Goal: Communication & Community: Share content

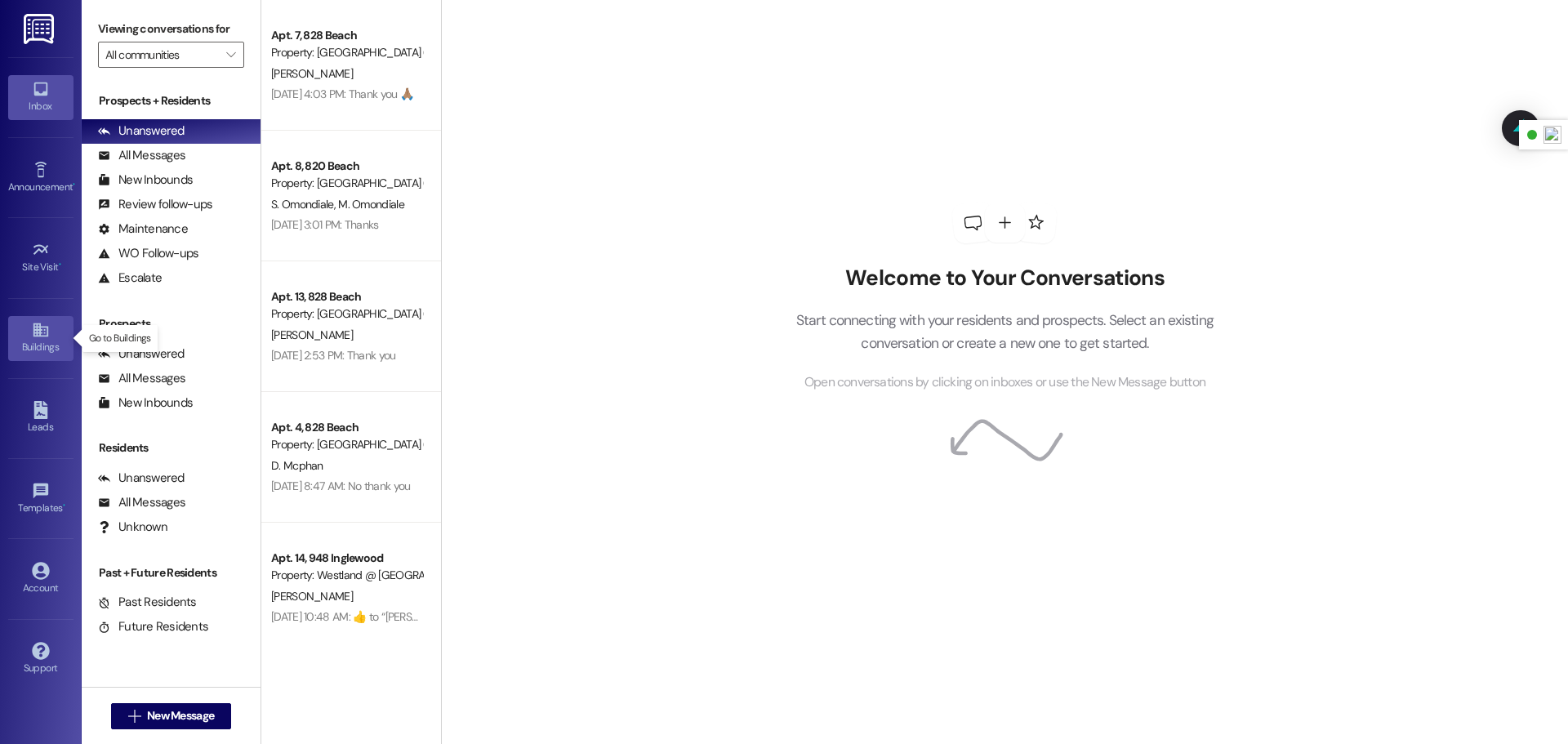
click at [43, 340] on div "Buildings" at bounding box center [40, 347] width 82 height 16
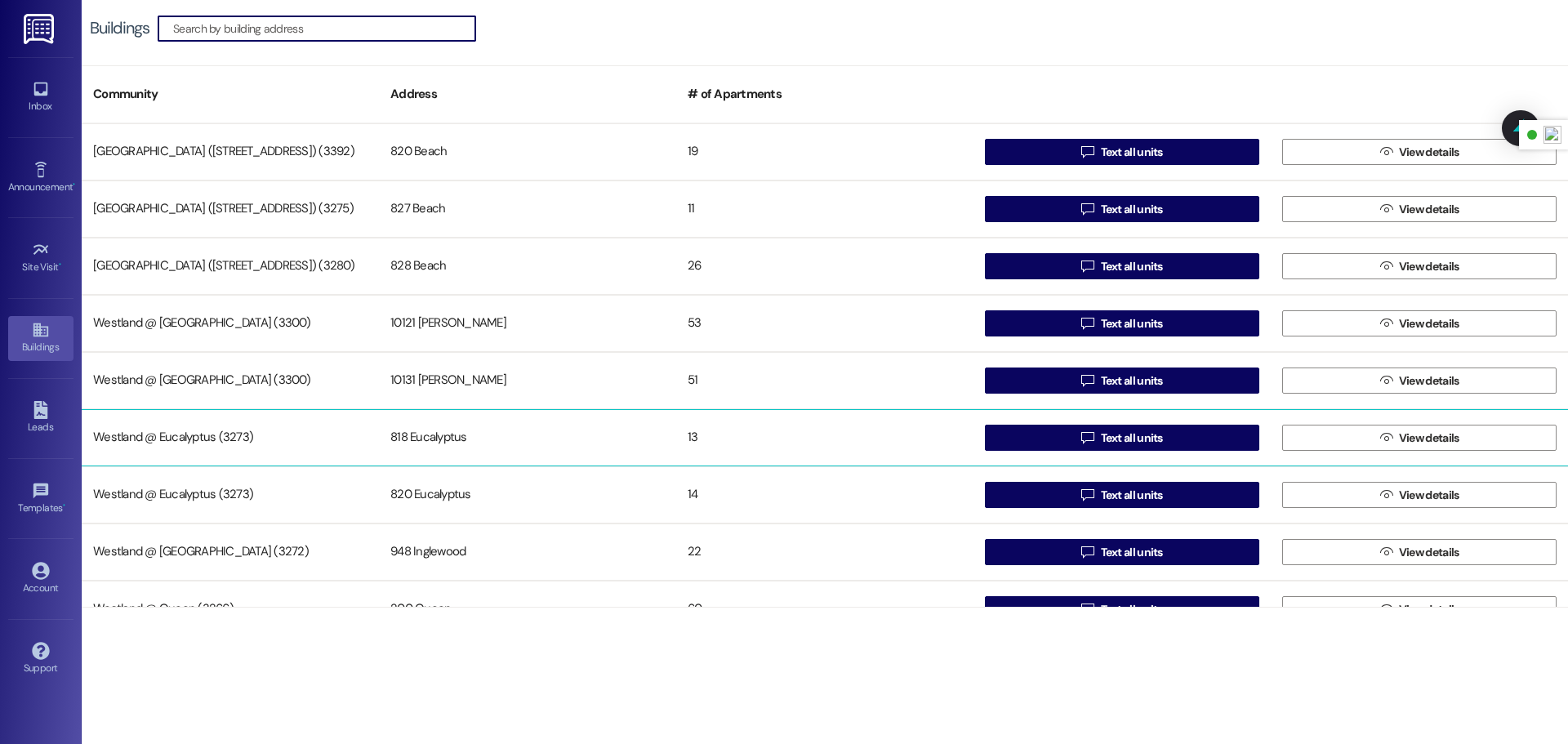
scroll to position [31, 0]
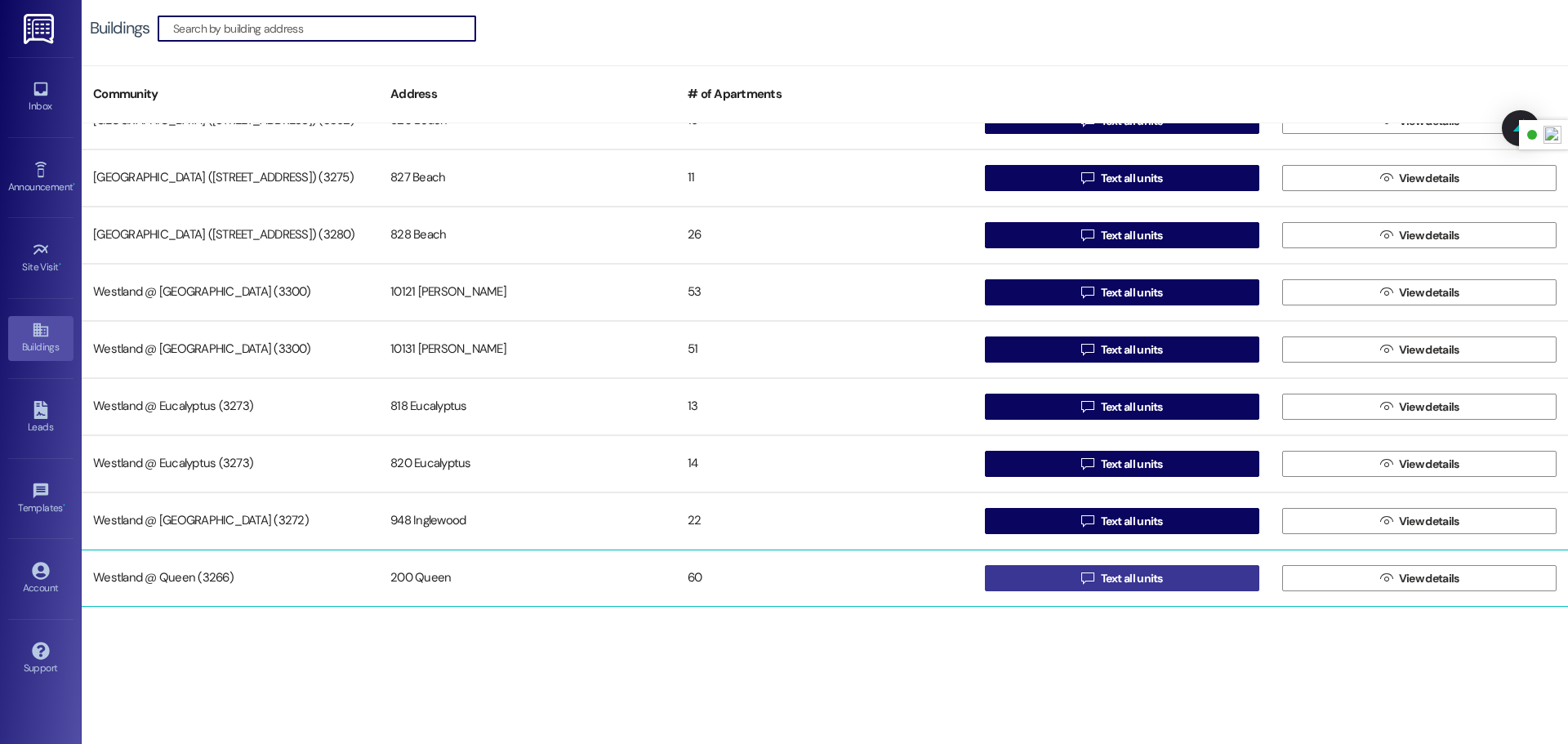
click at [1101, 578] on span "Text all units" at bounding box center [1132, 579] width 62 height 17
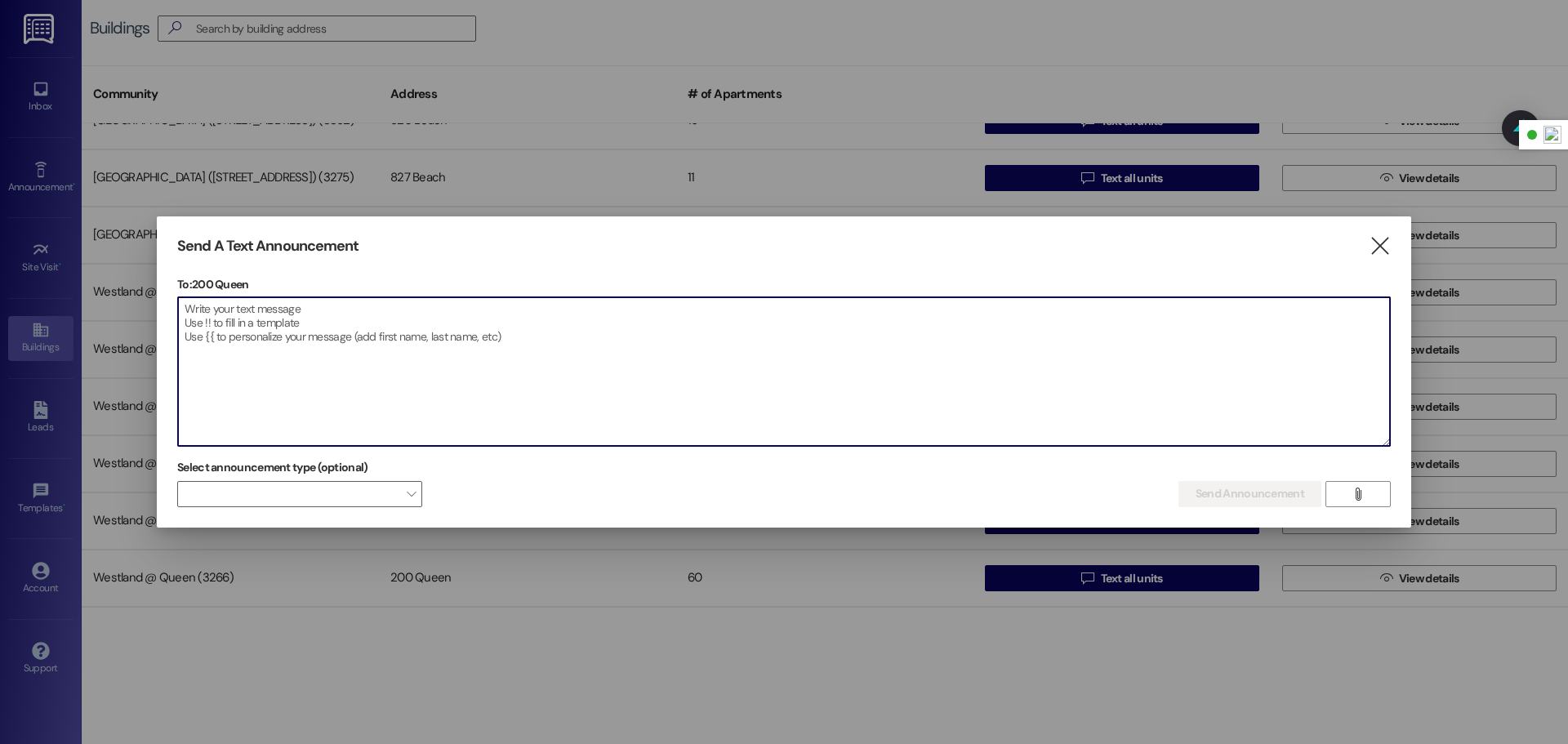
click at [638, 346] on textarea at bounding box center [784, 371] width 1212 height 149
click at [396, 325] on textarea at bounding box center [784, 371] width 1212 height 149
paste textarea "Queen Residents, We have received an update from [PERSON_NAME] regarding the ou…"
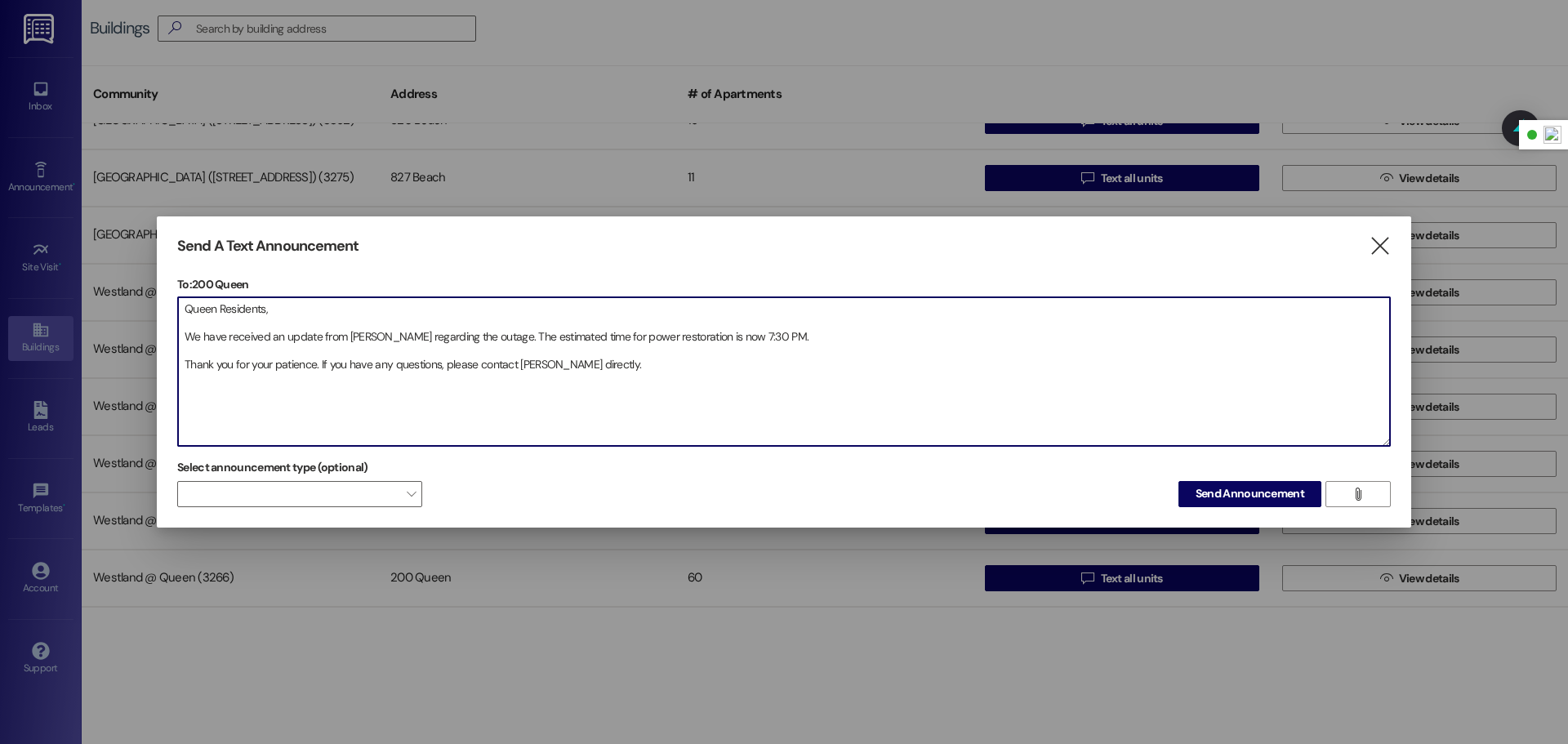
click at [186, 340] on textarea "Queen Residents, We have received an update from [PERSON_NAME] regarding the ou…" at bounding box center [784, 371] width 1212 height 149
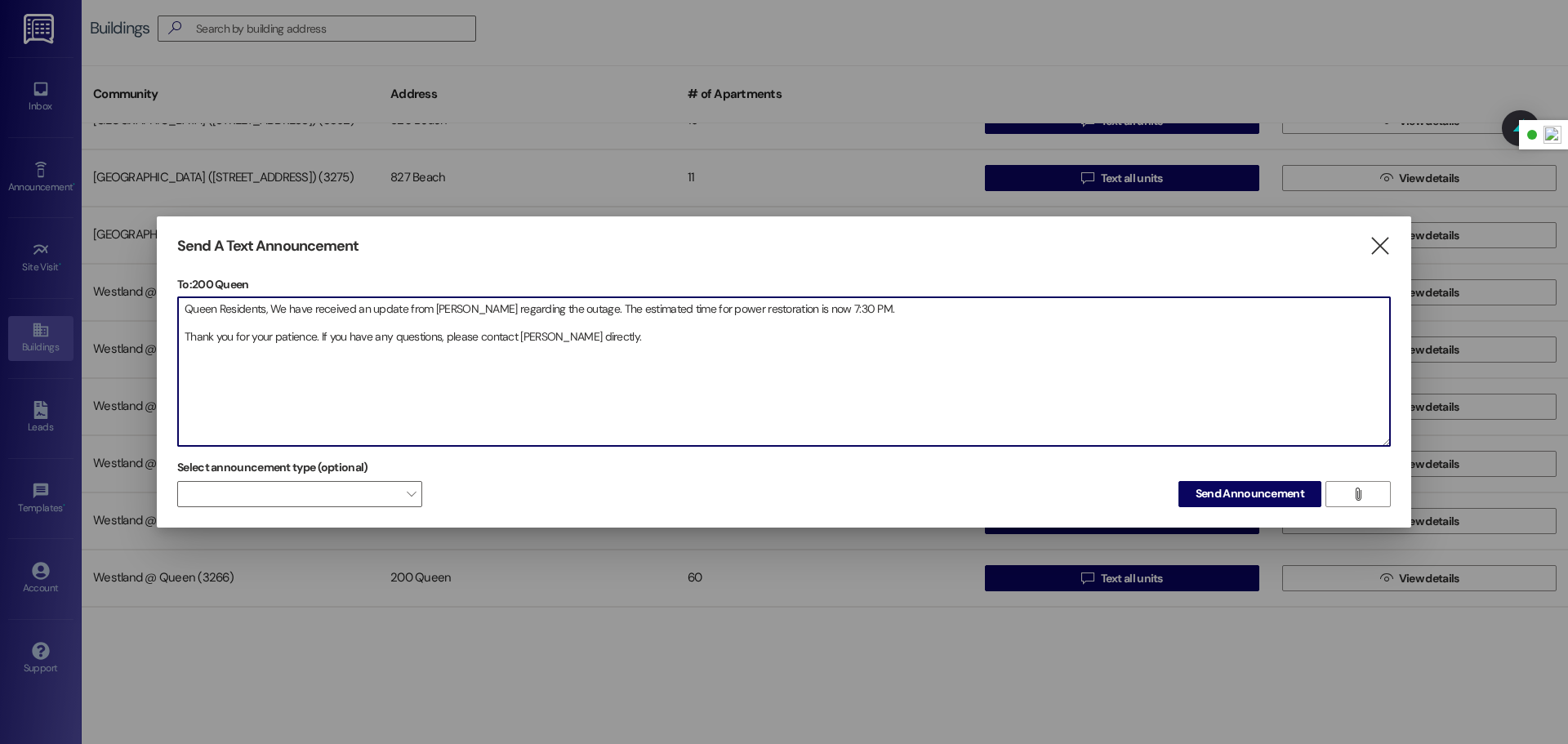
click at [187, 334] on textarea "Queen Residents, We have received an update from [PERSON_NAME] regarding the ou…" at bounding box center [784, 371] width 1212 height 149
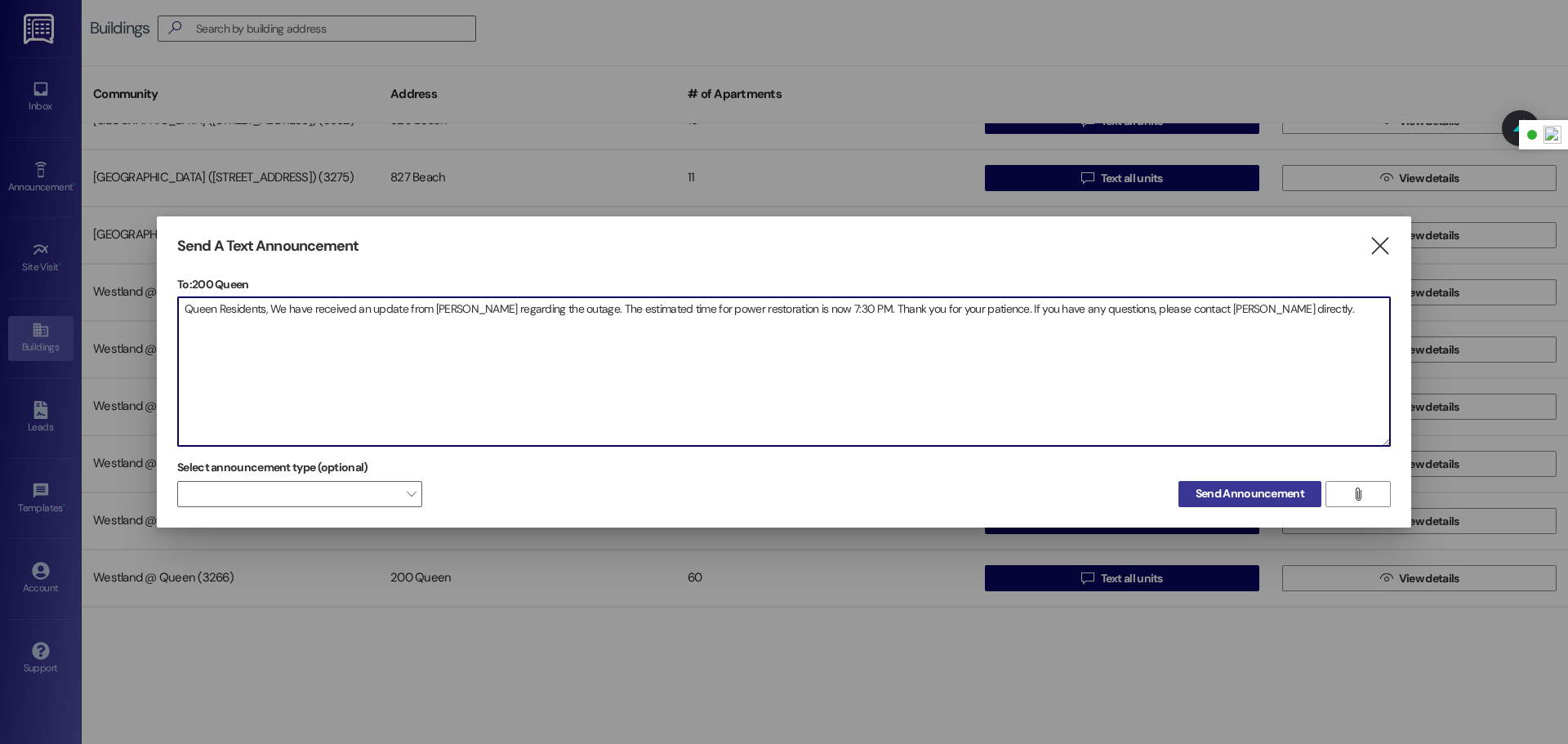
type textarea "Queen Residents, We have received an update from [PERSON_NAME] regarding the ou…"
click at [1257, 504] on button "Send Announcement" at bounding box center [1250, 494] width 143 height 26
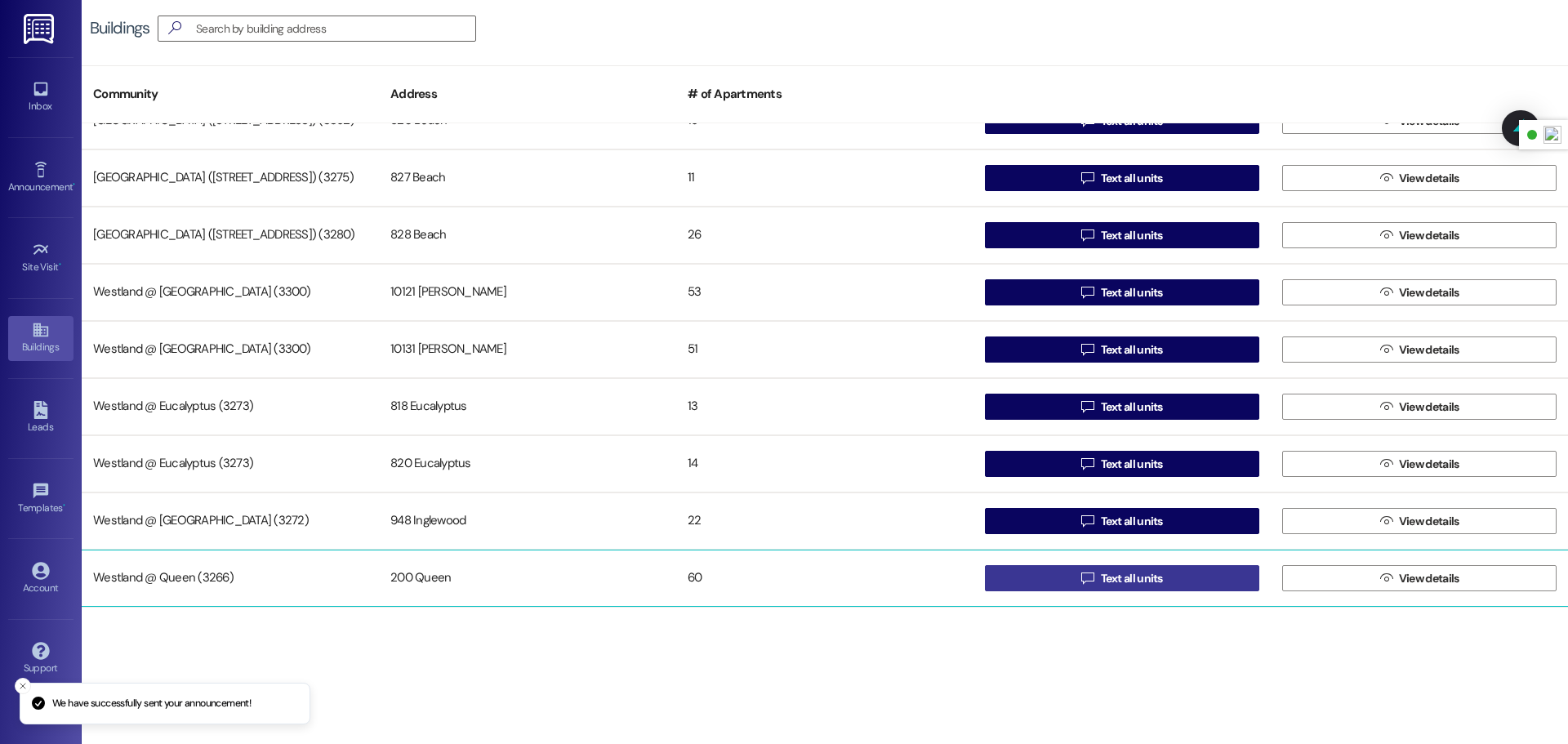
click at [1023, 583] on button " Text all units" at bounding box center [1122, 578] width 274 height 26
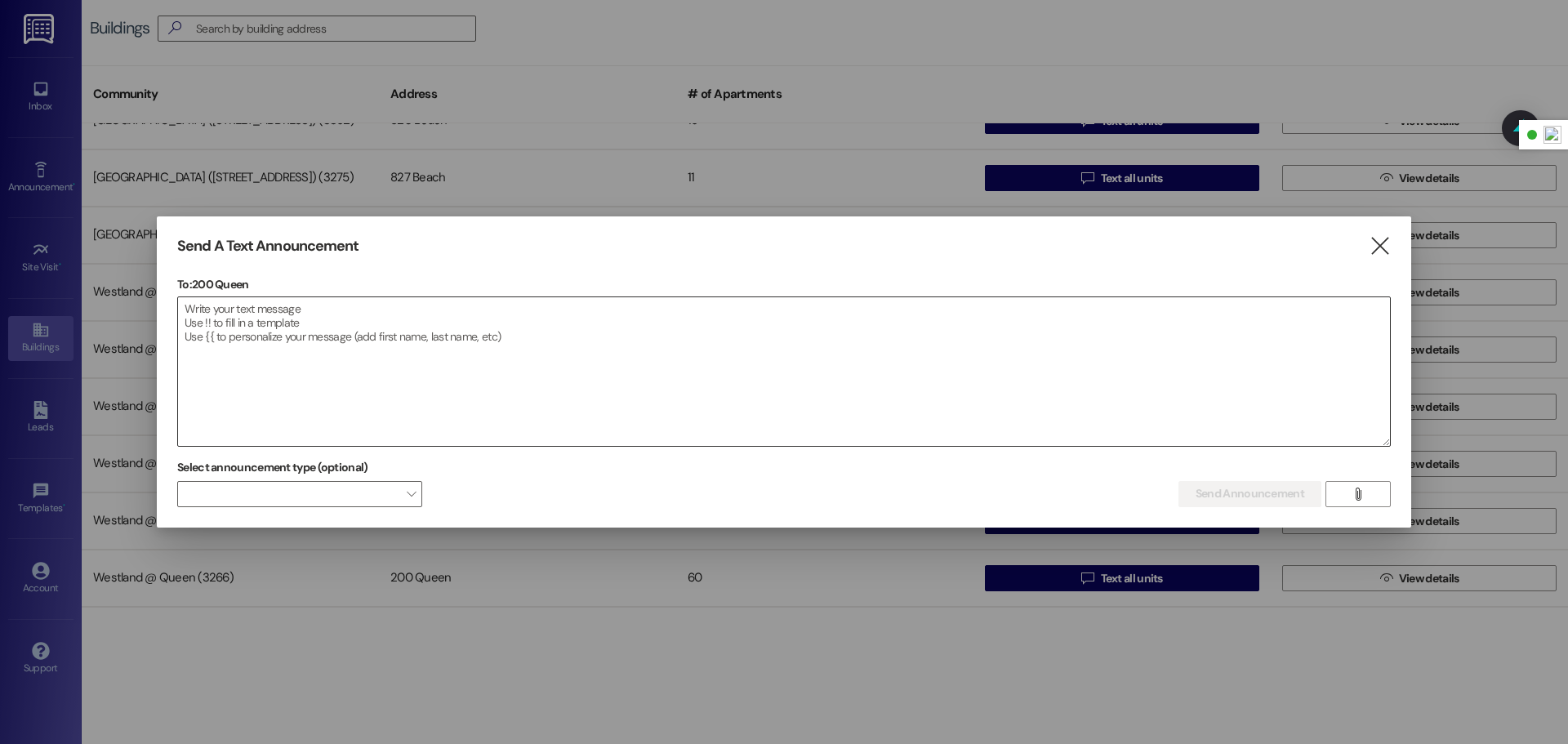
click at [426, 342] on textarea at bounding box center [784, 371] width 1212 height 149
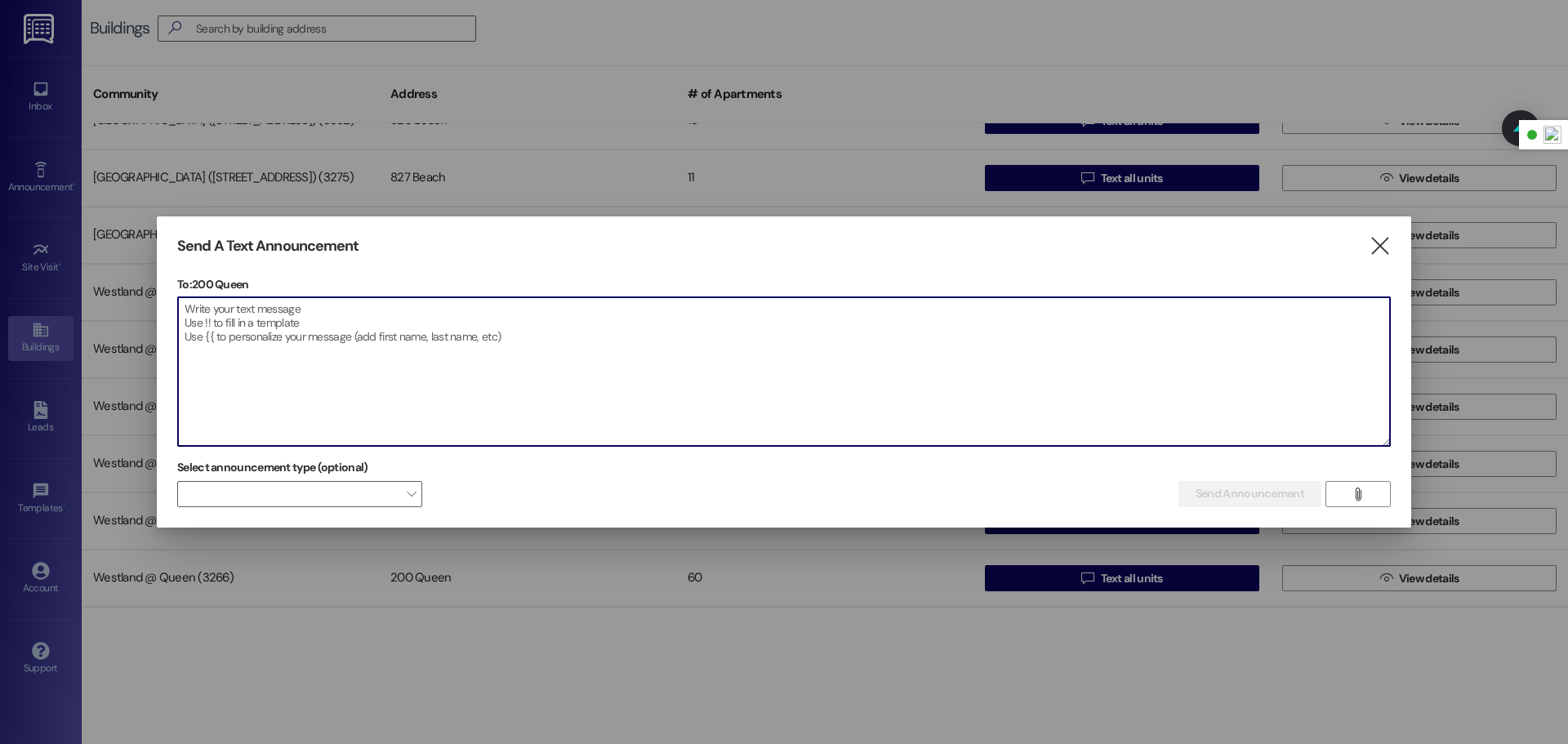
paste textarea "Residentes de Queen: Hemos recibido una actualización [PERSON_NAME] sobre el co…"
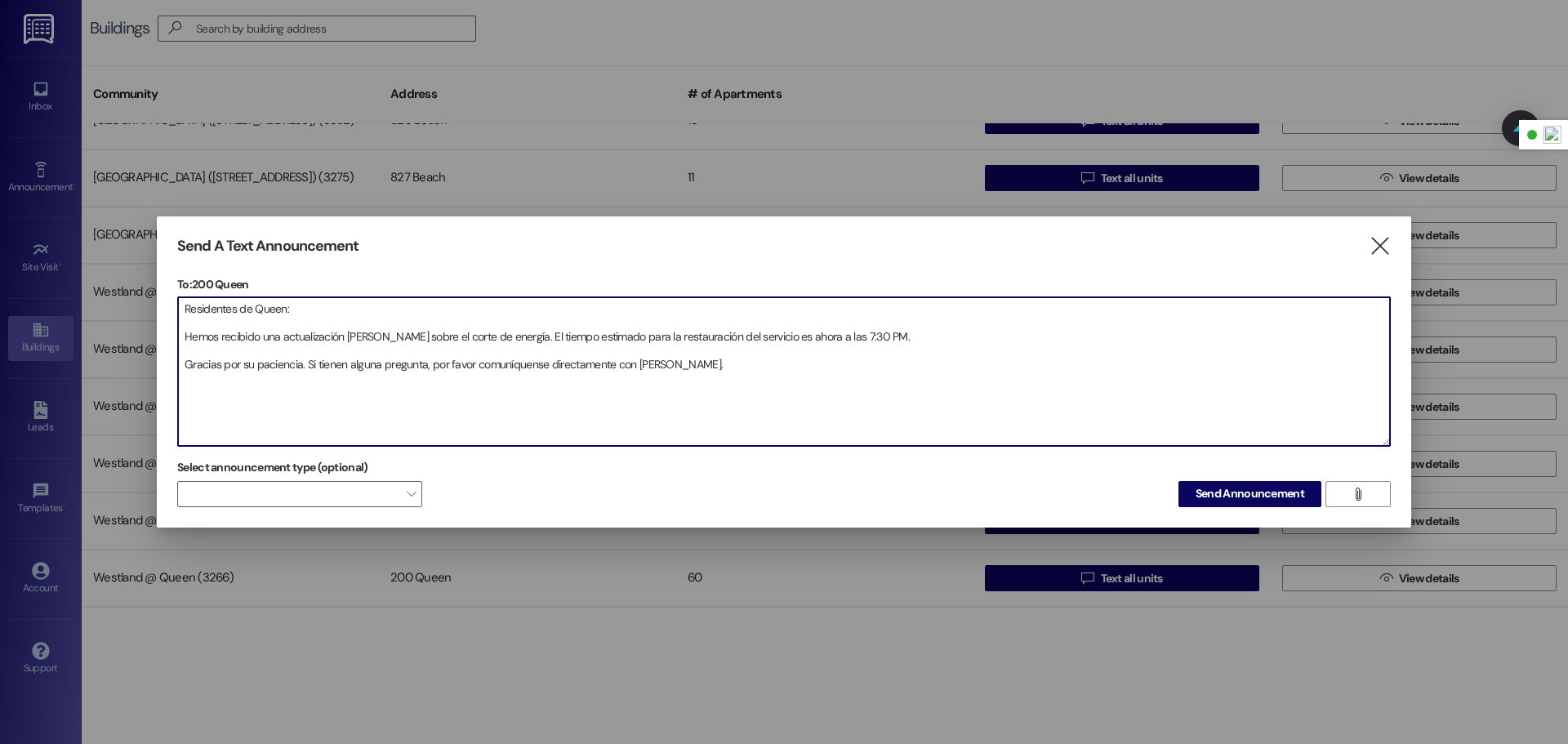
click at [183, 342] on textarea "Residentes de Queen: Hemos recibido una actualización [PERSON_NAME] sobre el co…" at bounding box center [784, 371] width 1212 height 149
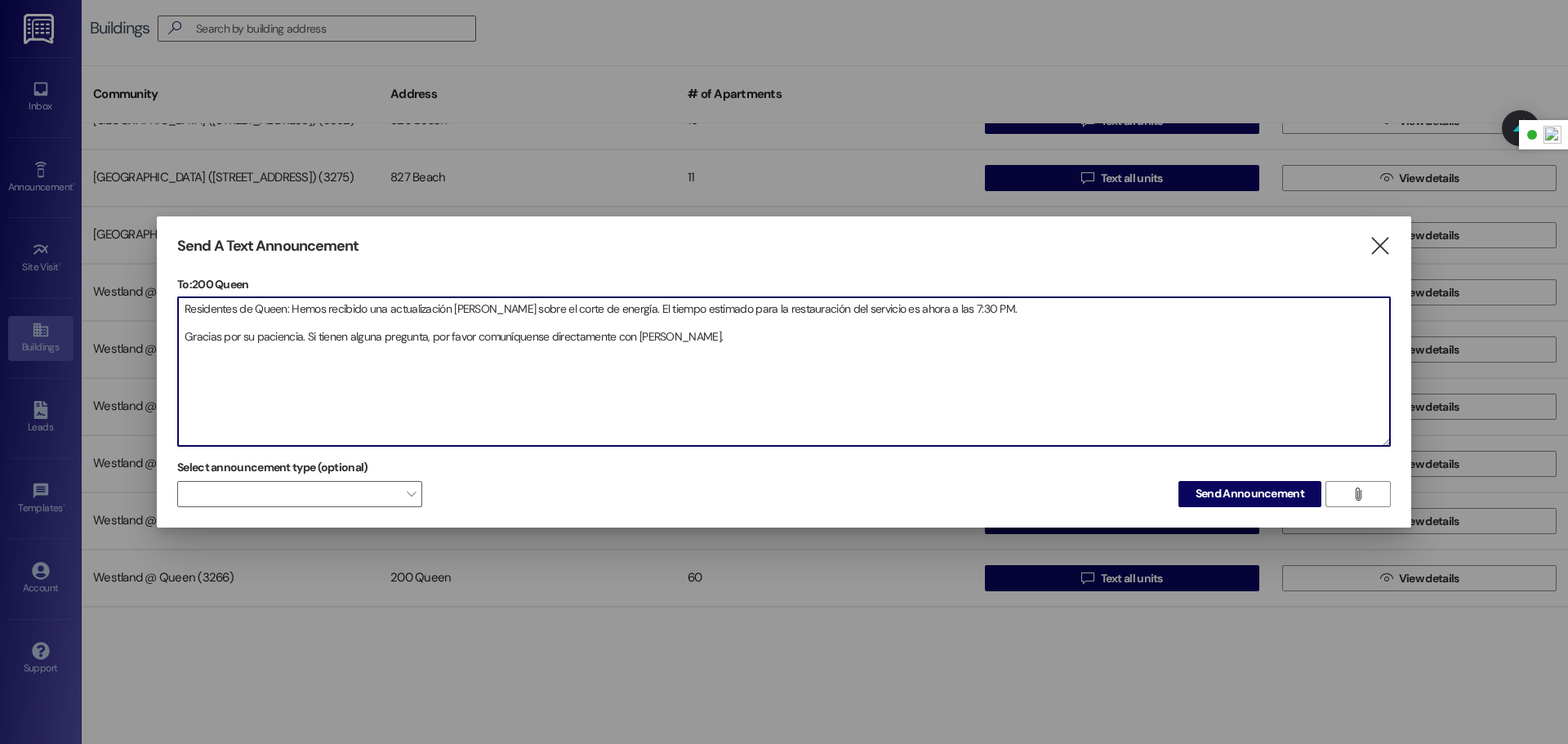
click at [182, 333] on textarea "Residentes de Queen: Hemos recibido una actualización [PERSON_NAME] sobre el co…" at bounding box center [784, 371] width 1212 height 149
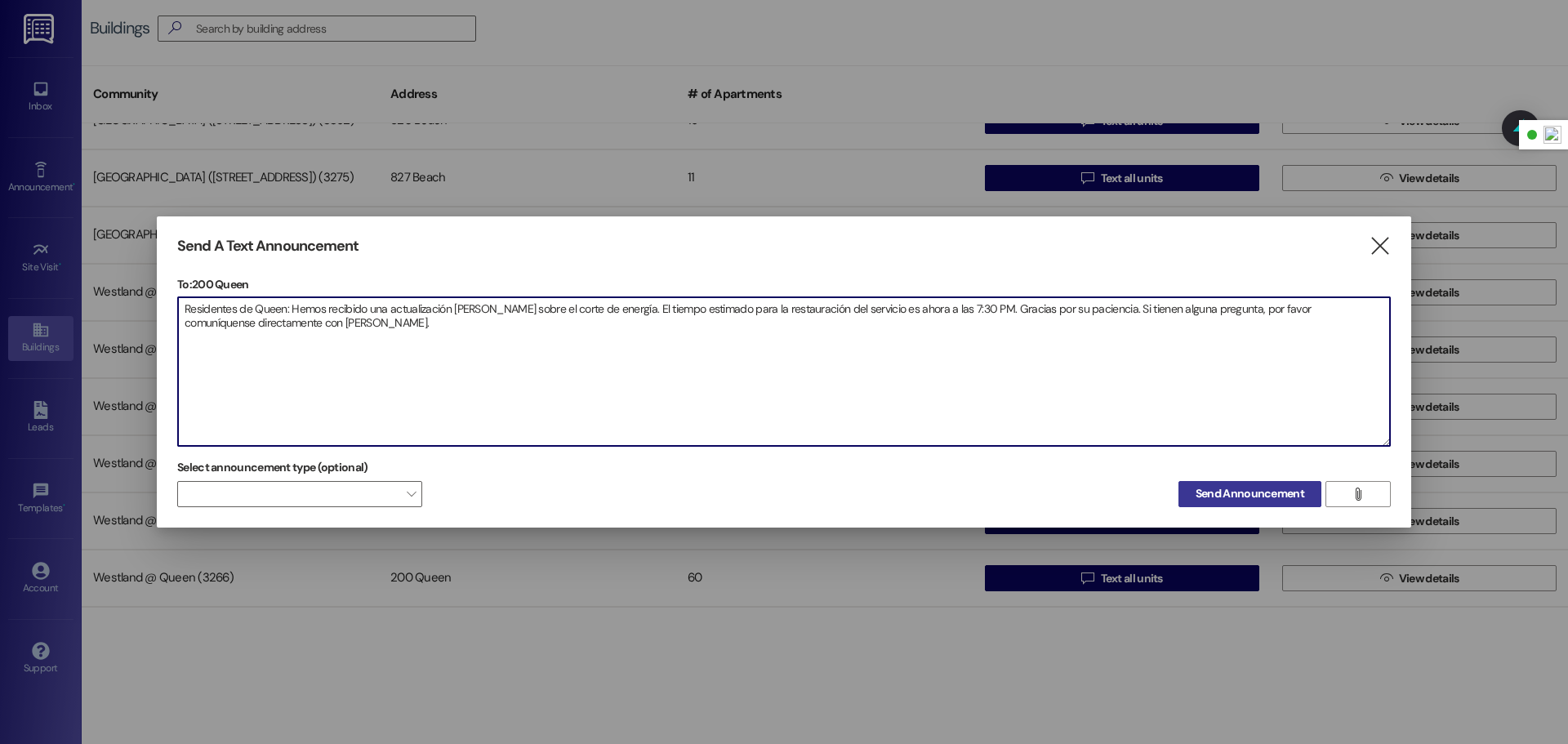
type textarea "Residentes de Queen: Hemos recibido una actualización [PERSON_NAME] sobre el co…"
click at [1279, 501] on span "Send Announcement" at bounding box center [1249, 494] width 109 height 17
